Goal: Task Accomplishment & Management: Manage account settings

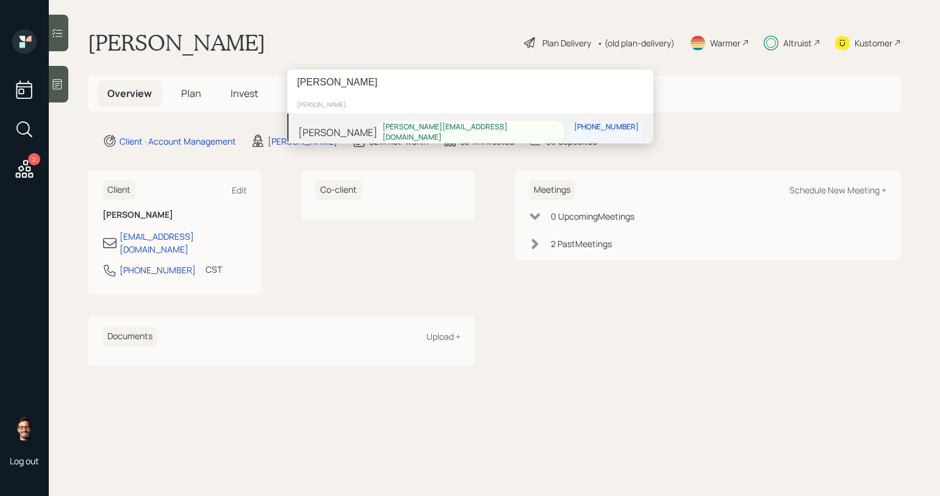
type input "[PERSON_NAME]"
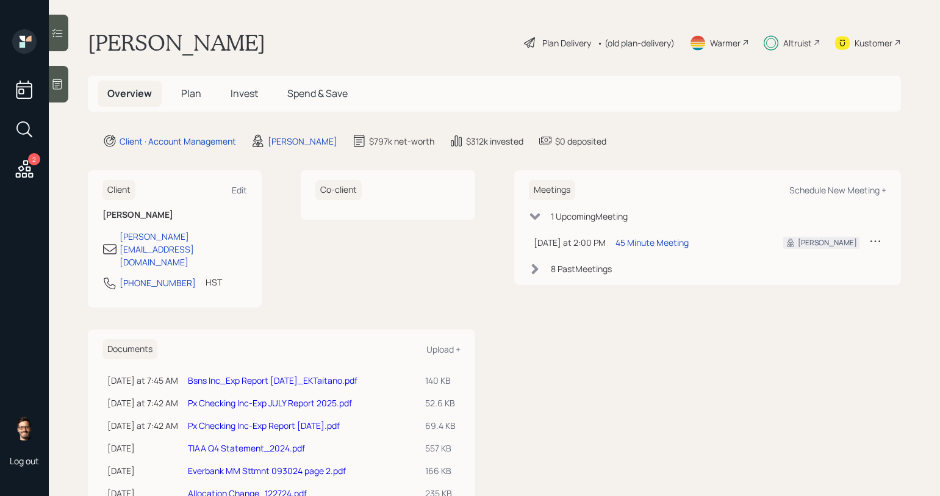
click at [243, 88] on span "Invest" at bounding box center [244, 93] width 27 height 13
